Goal: Task Accomplishment & Management: Use online tool/utility

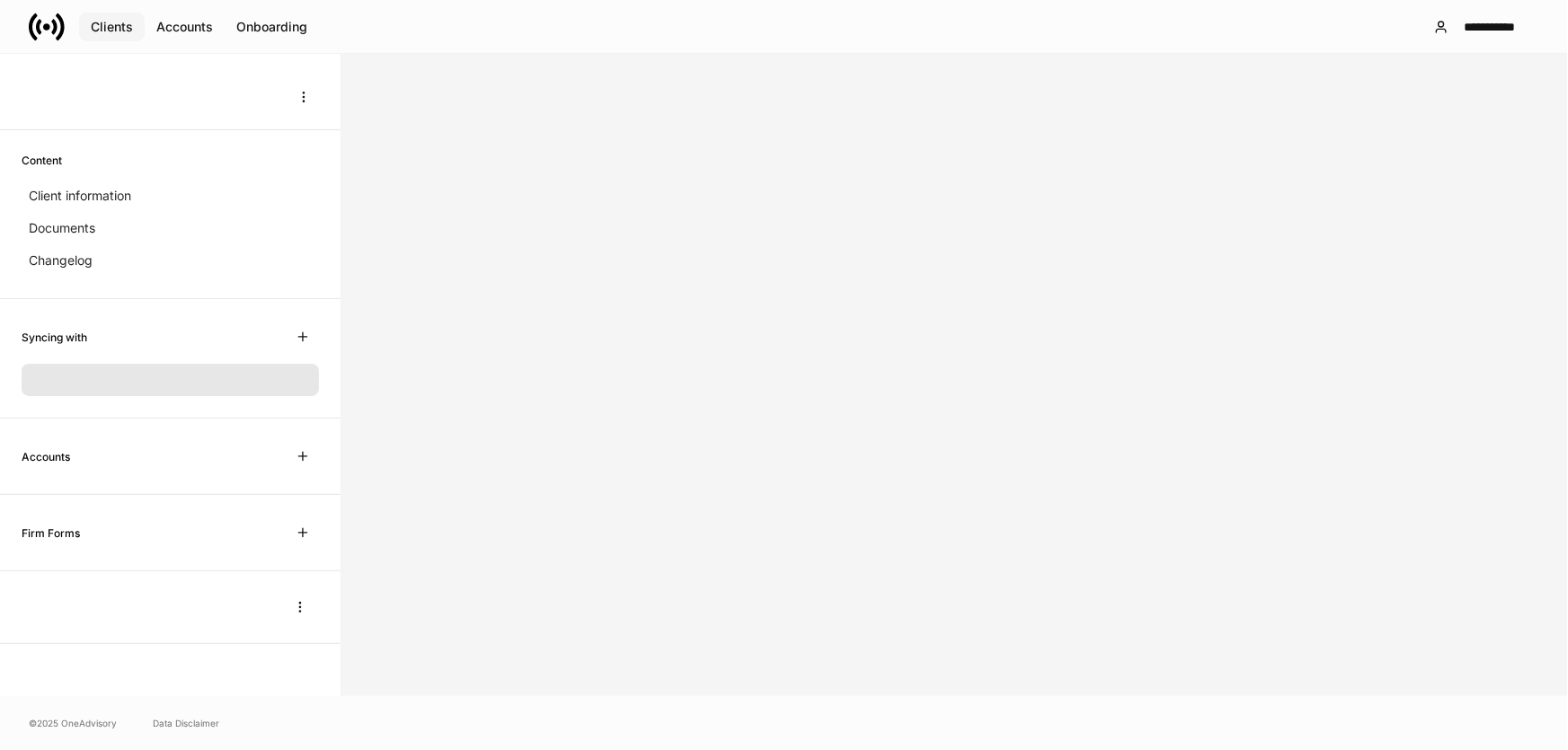
click at [103, 20] on div "Clients" at bounding box center [112, 27] width 42 height 13
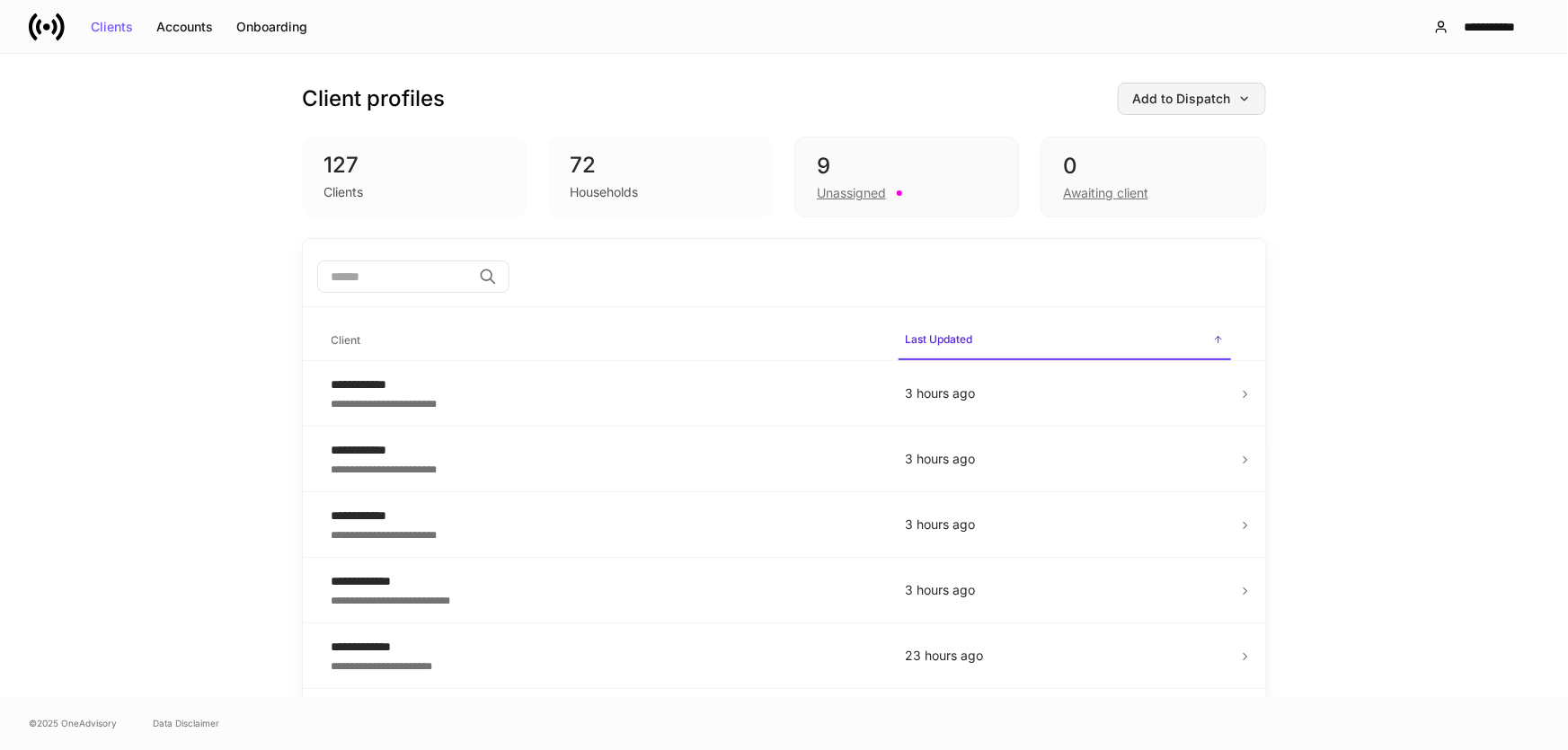
click at [1171, 93] on div "Add to Dispatch" at bounding box center [1192, 99] width 118 height 13
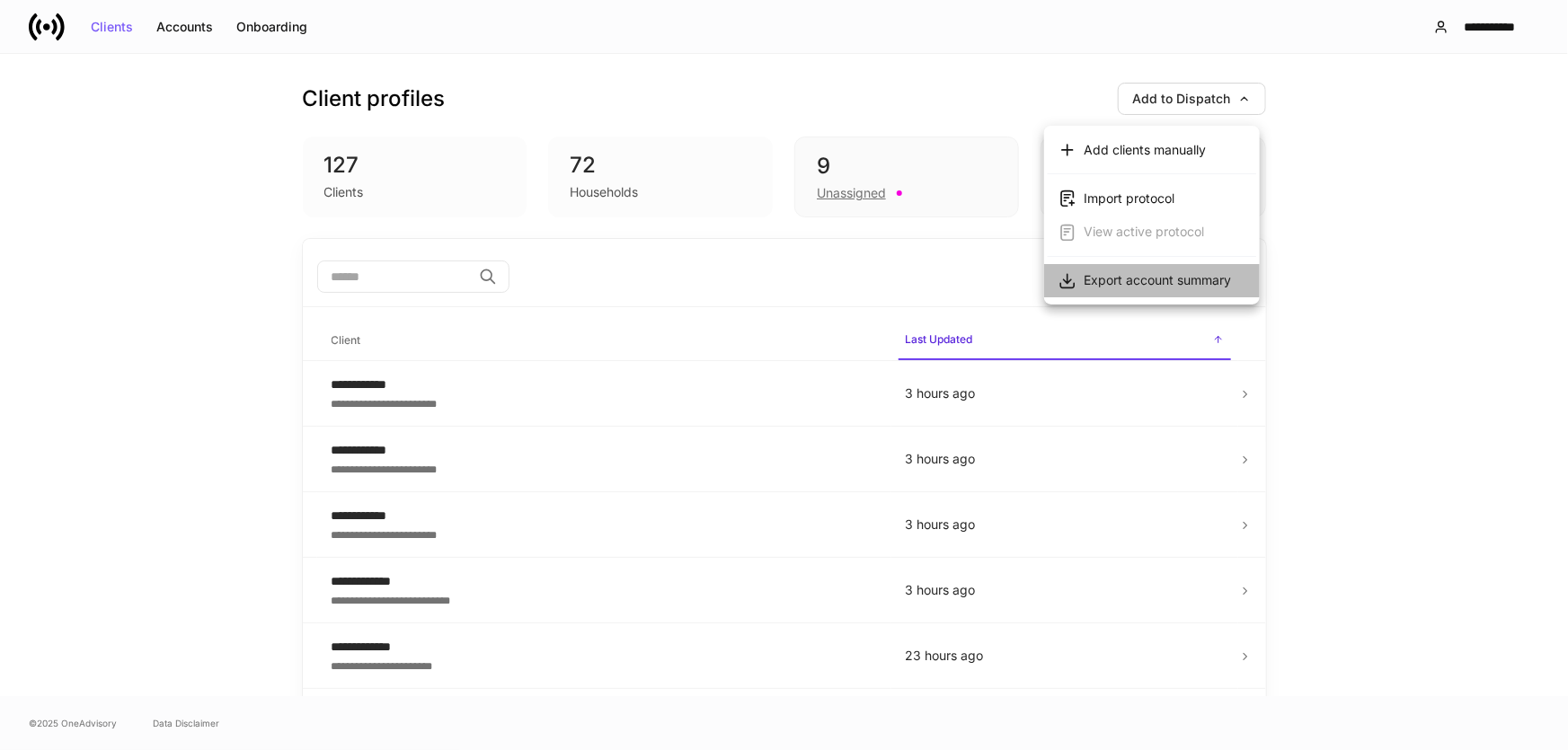
click at [1166, 280] on div "Export account summary" at bounding box center [1157, 280] width 147 height 18
